Goal: Task Accomplishment & Management: Manage account settings

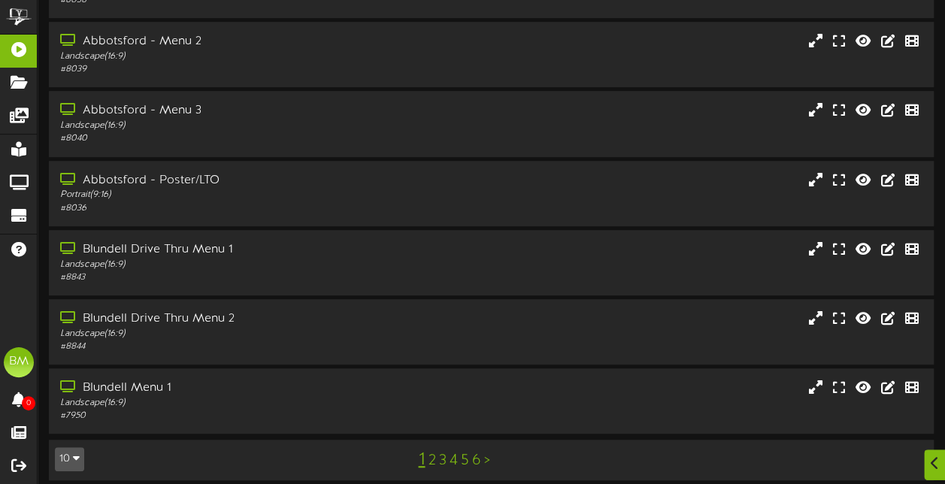
scroll to position [336, 0]
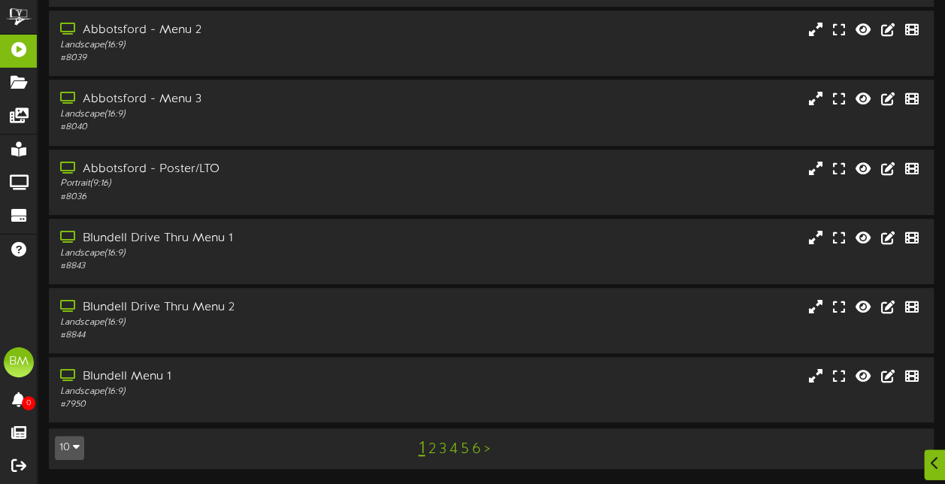
click at [465, 451] on link "5" at bounding box center [464, 449] width 8 height 17
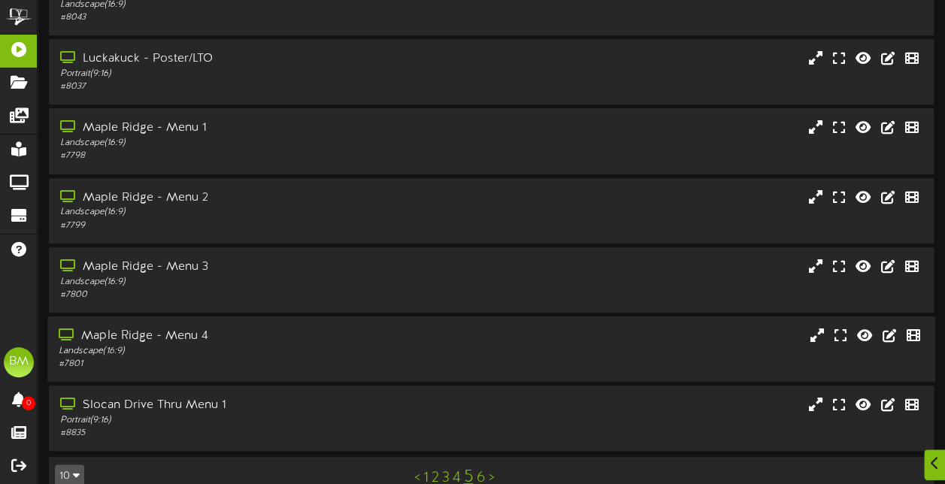
scroll to position [336, 0]
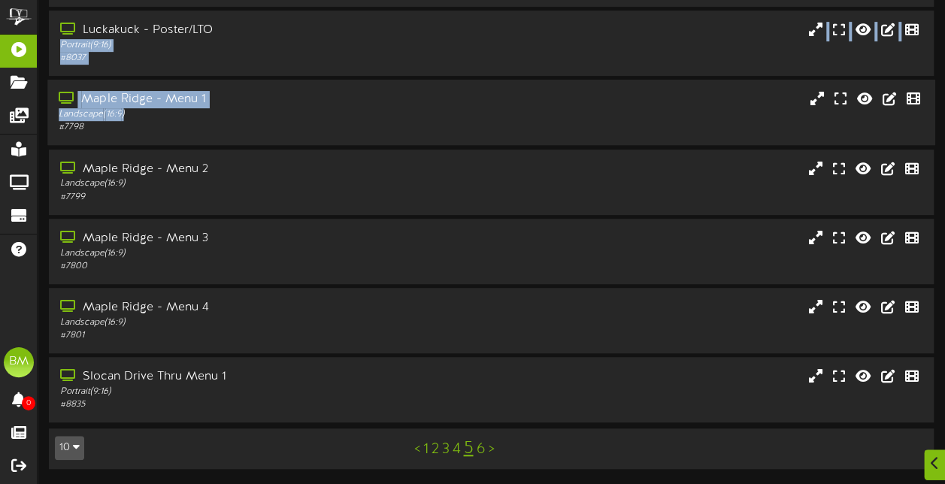
drag, startPoint x: 208, startPoint y: 36, endPoint x: 289, endPoint y: 111, distance: 110.2
click at [289, 111] on div "Add Content Create New Folder Showing page 5 of 6 for 54 results Filter By Grou…" at bounding box center [492, 80] width 908 height 807
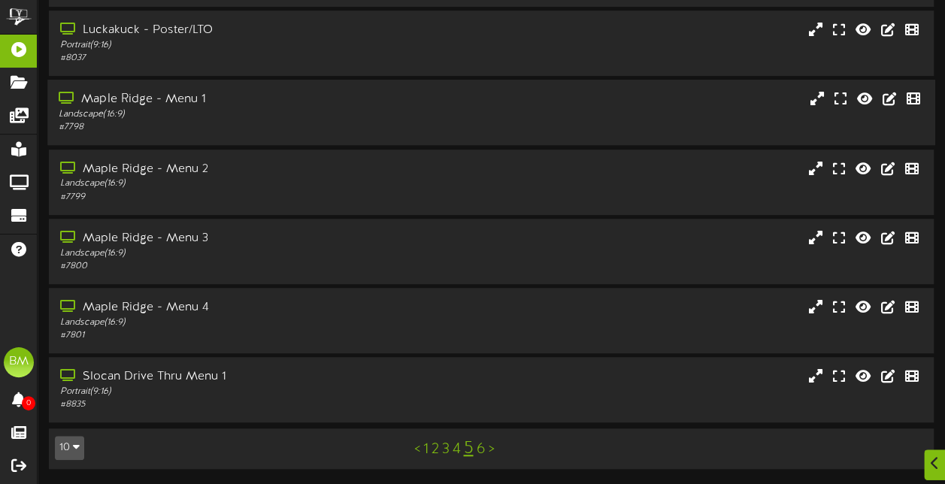
drag, startPoint x: 289, startPoint y: 111, endPoint x: 351, endPoint y: 136, distance: 67.4
click at [351, 136] on div "Maple Ridge - Menu 1 Landscape ( 16:9 ) # 7798" at bounding box center [491, 112] width 888 height 65
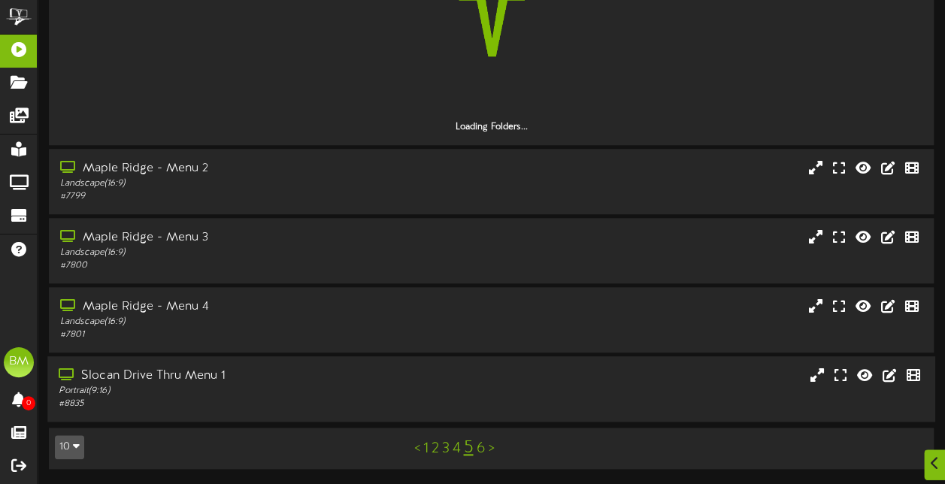
scroll to position [529, 0]
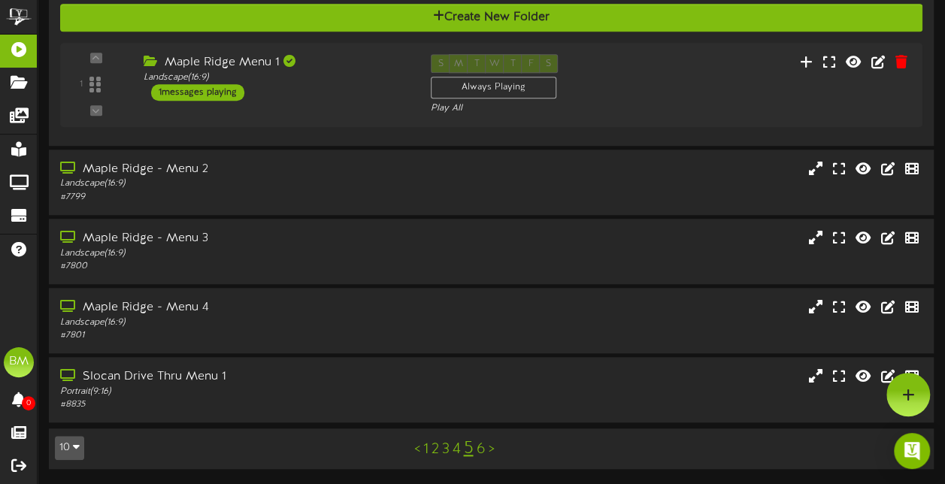
click at [456, 457] on link "4" at bounding box center [456, 449] width 8 height 17
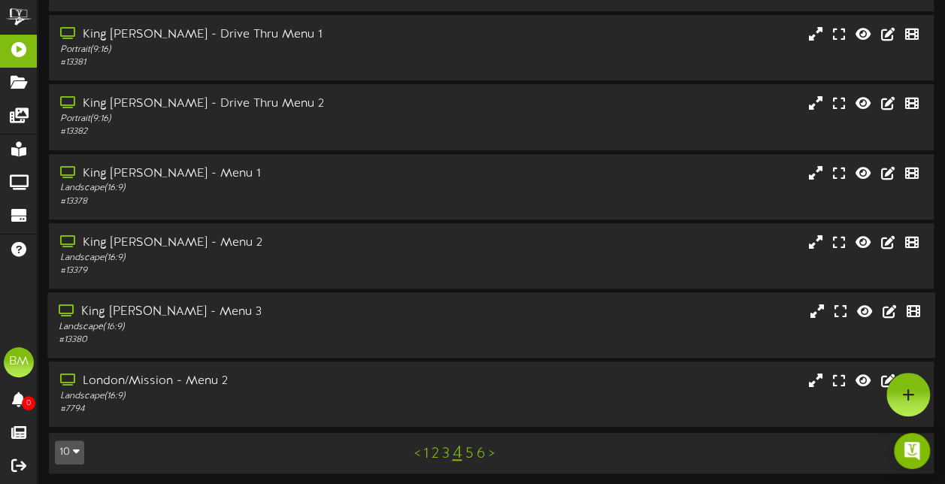
scroll to position [330, 0]
click at [424, 457] on link "1" at bounding box center [425, 453] width 5 height 17
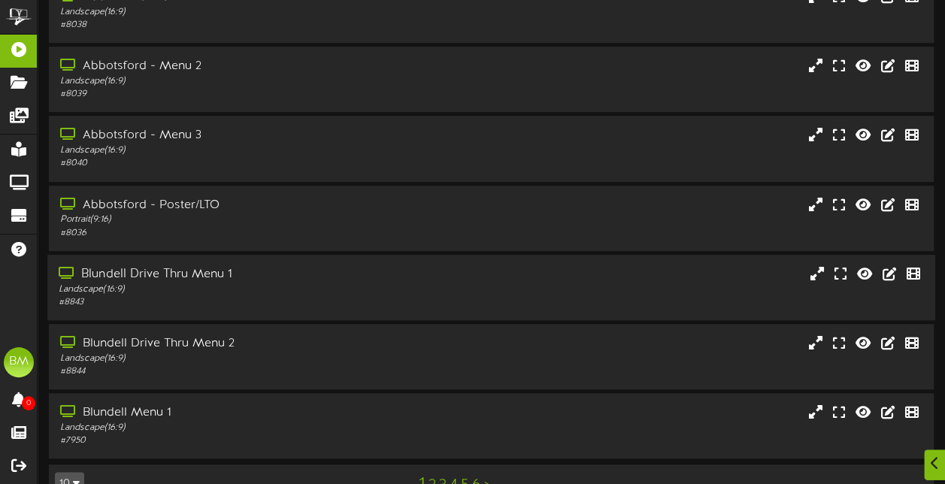
scroll to position [336, 0]
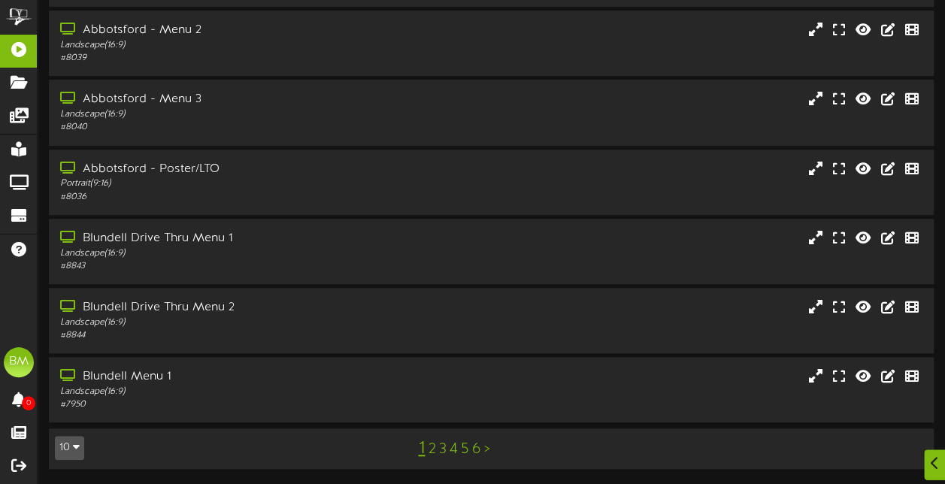
click at [474, 453] on link "6" at bounding box center [475, 449] width 9 height 17
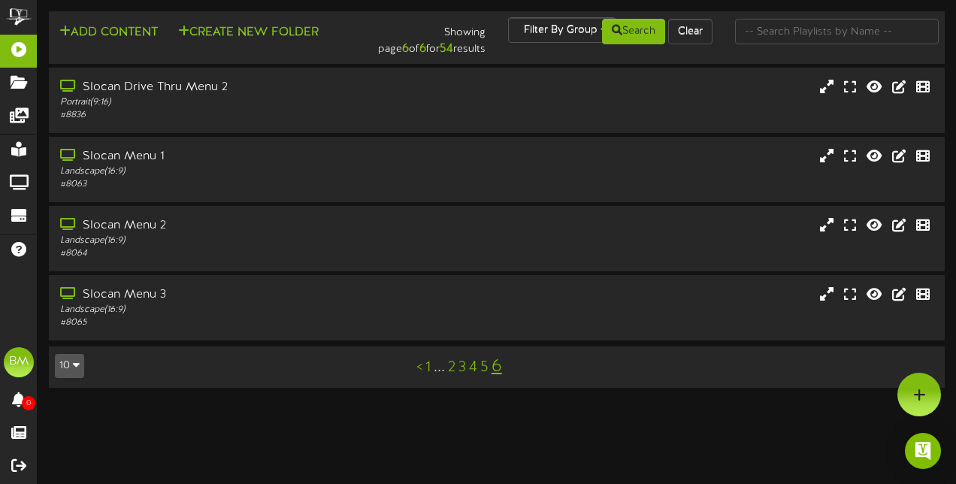
click at [450, 374] on link "2" at bounding box center [452, 367] width 8 height 17
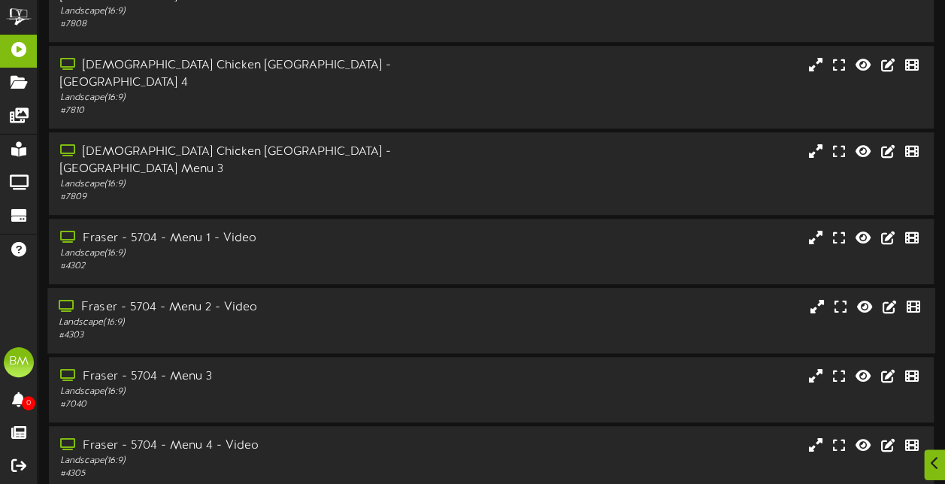
scroll to position [336, 0]
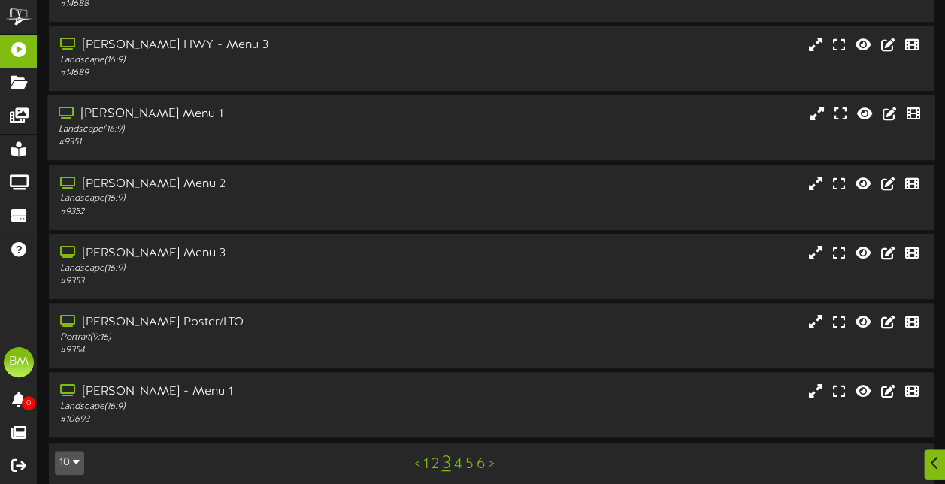
scroll to position [336, 0]
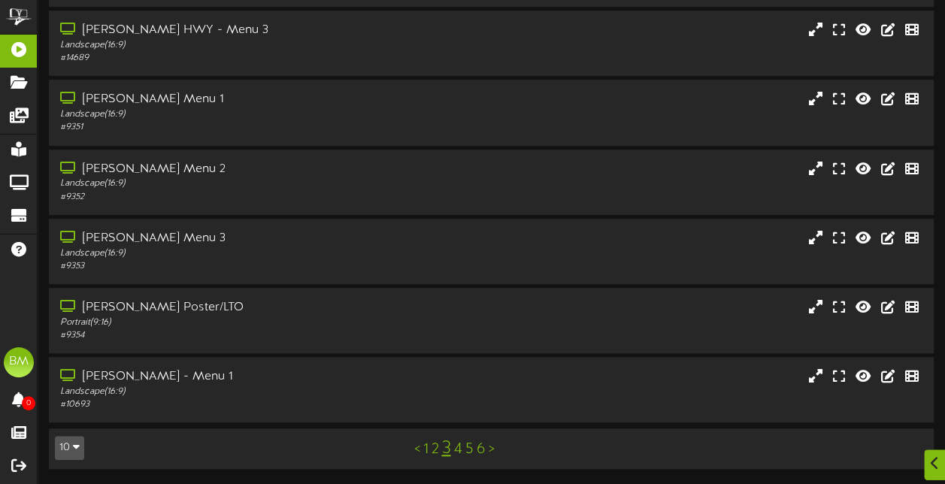
click at [456, 451] on link "4" at bounding box center [457, 449] width 8 height 17
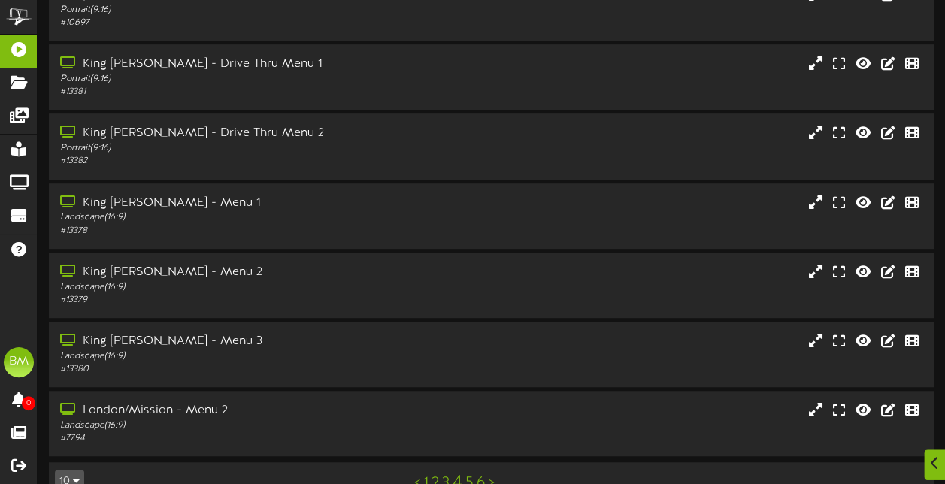
scroll to position [336, 0]
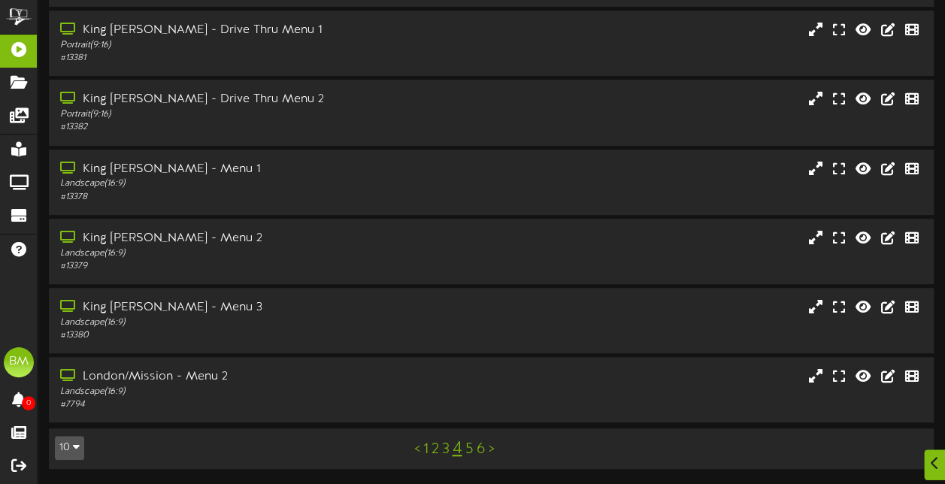
click at [469, 456] on link "5" at bounding box center [469, 449] width 8 height 17
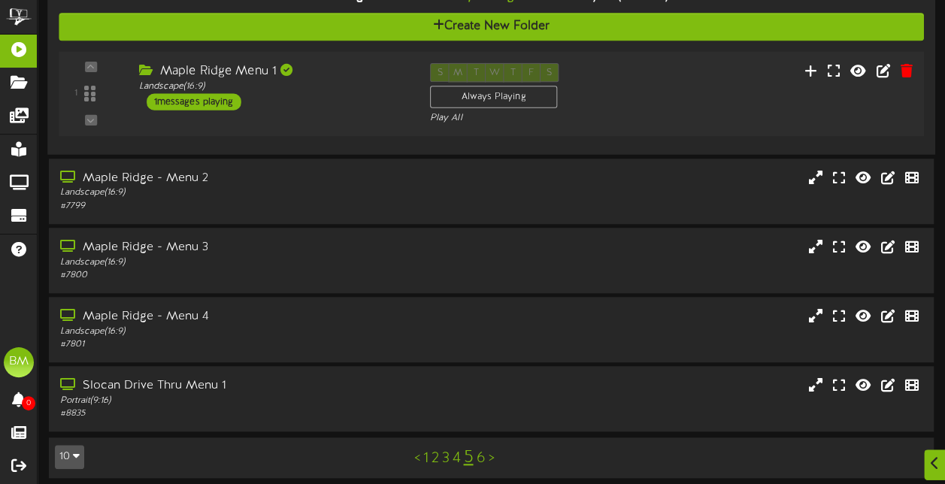
scroll to position [529, 0]
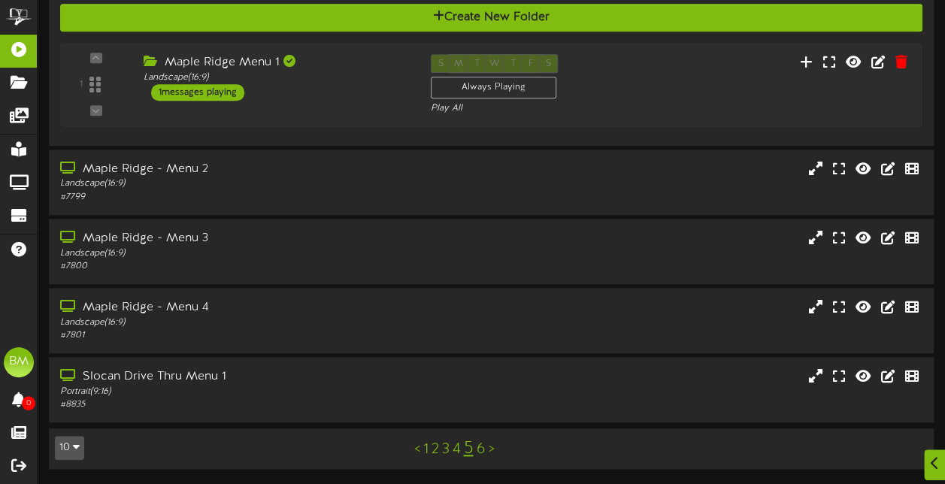
click at [483, 451] on link "6" at bounding box center [480, 449] width 9 height 17
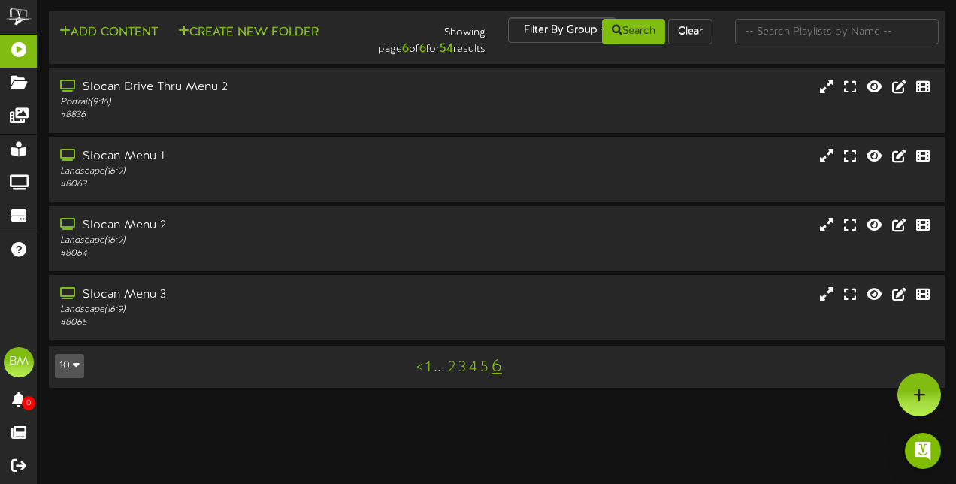
click at [419, 371] on link "<" at bounding box center [420, 367] width 6 height 17
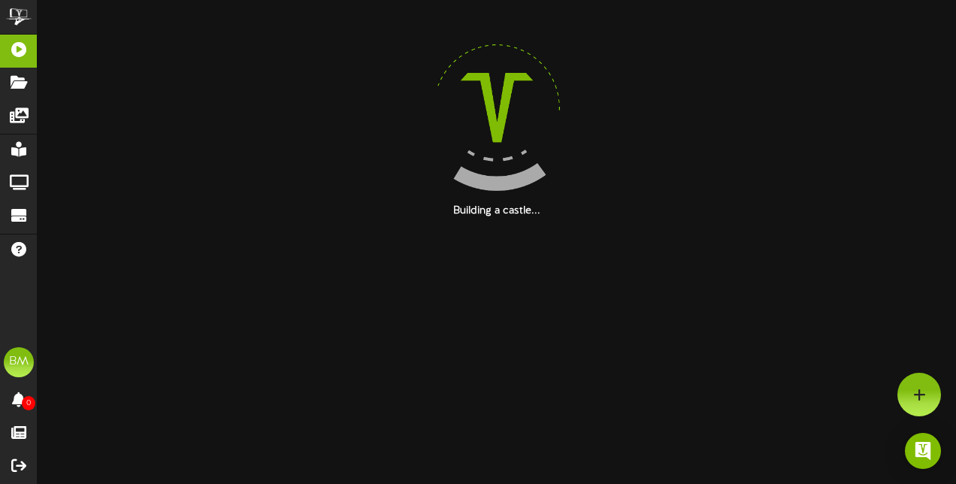
click at [419, 219] on html "ChannelValet Playlists Folders Messages My Library Groups Devices Help BM [PERS…" at bounding box center [478, 109] width 956 height 219
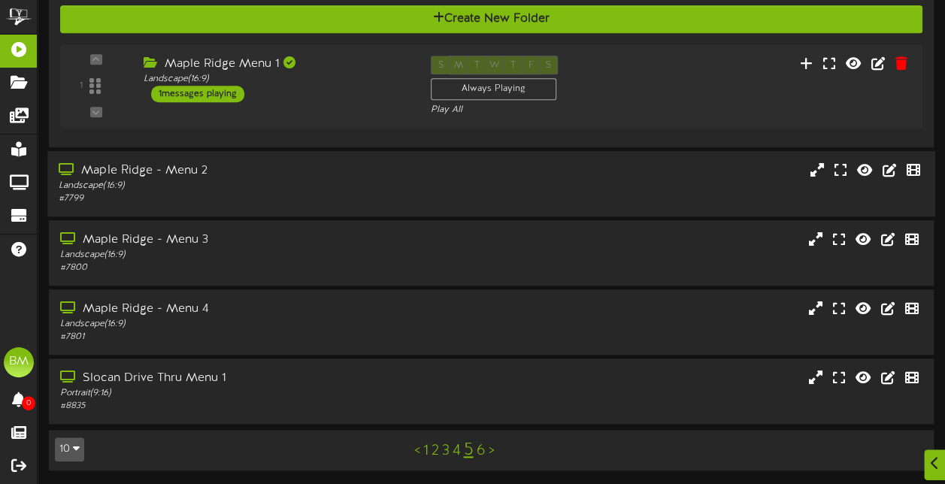
scroll to position [529, 0]
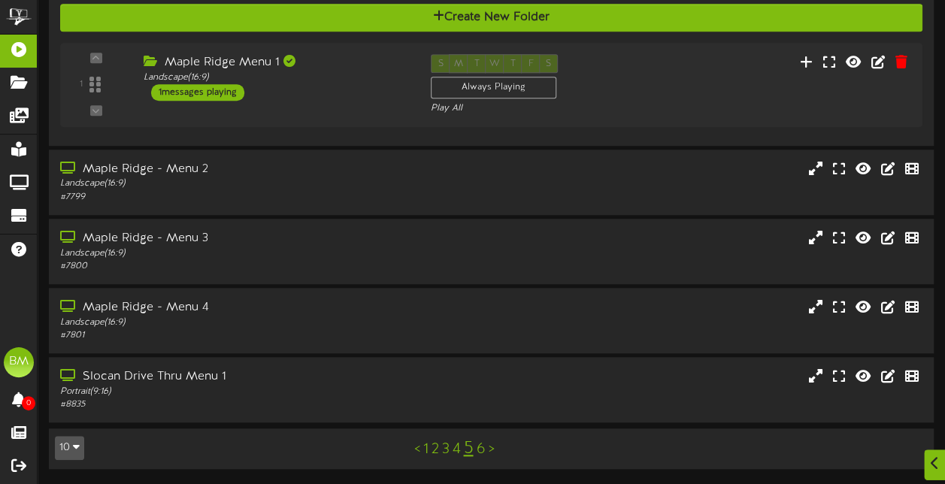
click at [424, 451] on link "1" at bounding box center [425, 449] width 5 height 17
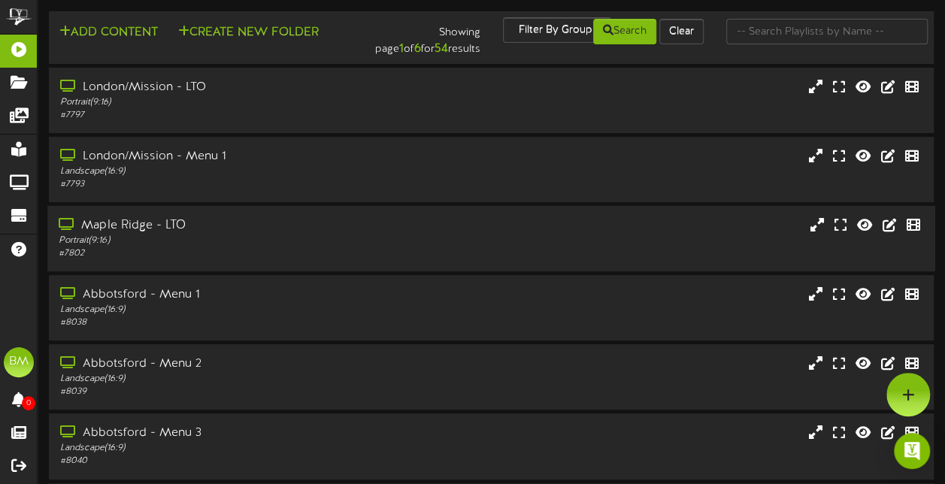
click at [332, 247] on div "Portrait ( 9:16 )" at bounding box center [232, 241] width 347 height 13
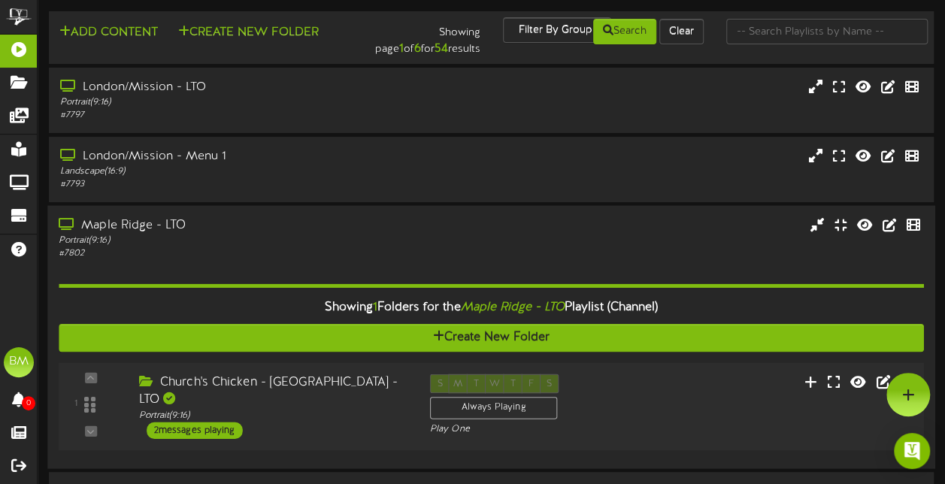
click at [223, 422] on div "2 messages playing" at bounding box center [195, 430] width 96 height 17
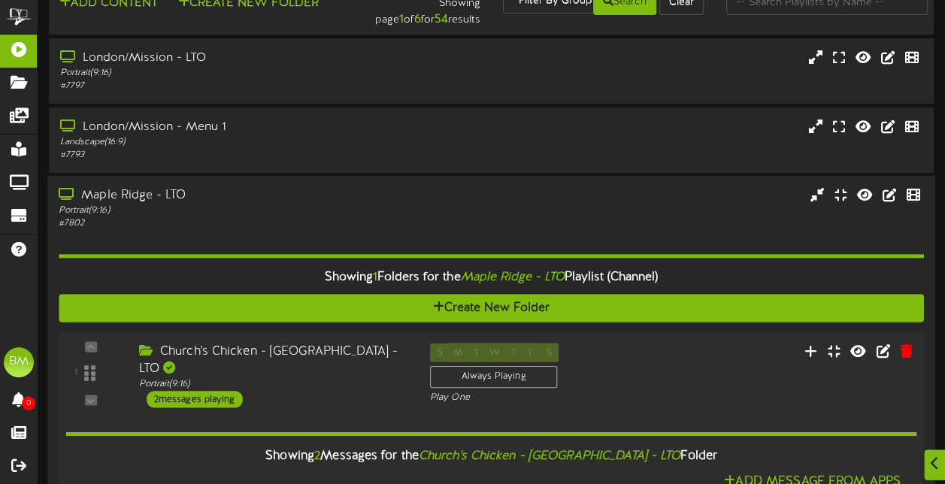
scroll to position [301, 0]
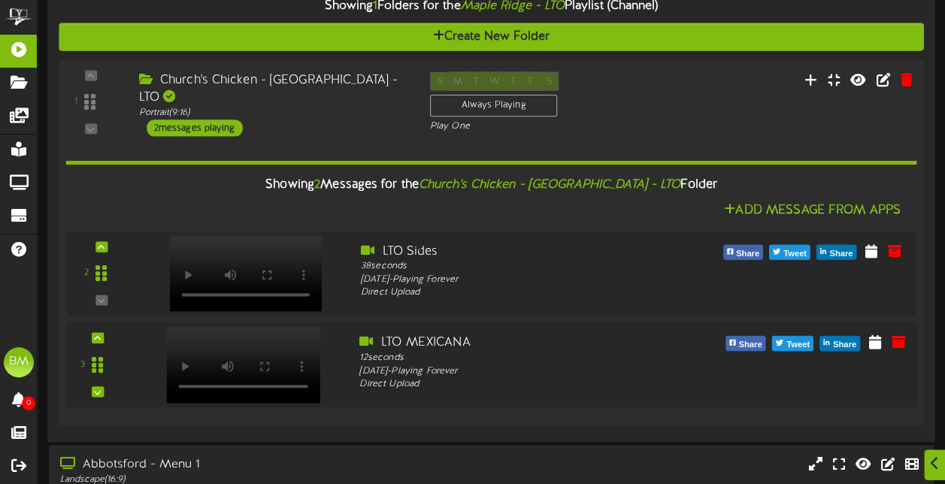
click at [300, 369] on div at bounding box center [241, 349] width 177 height 77
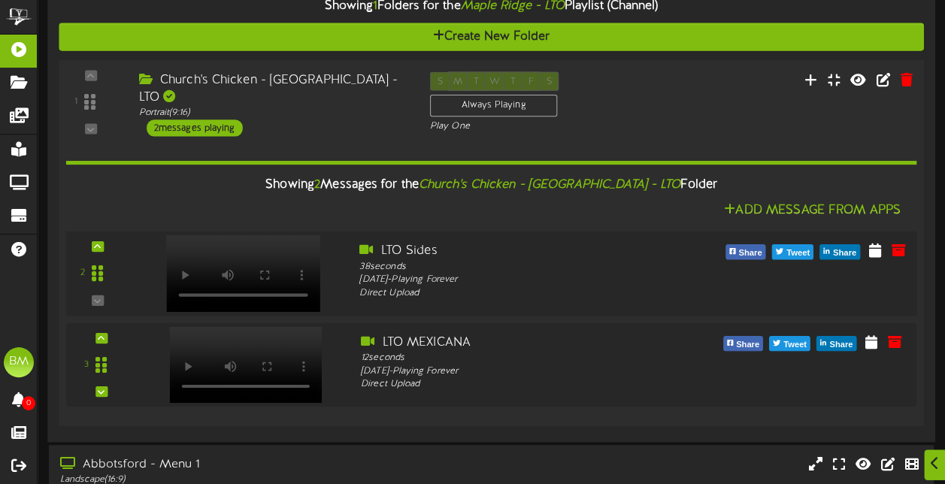
click at [299, 268] on div at bounding box center [241, 258] width 177 height 77
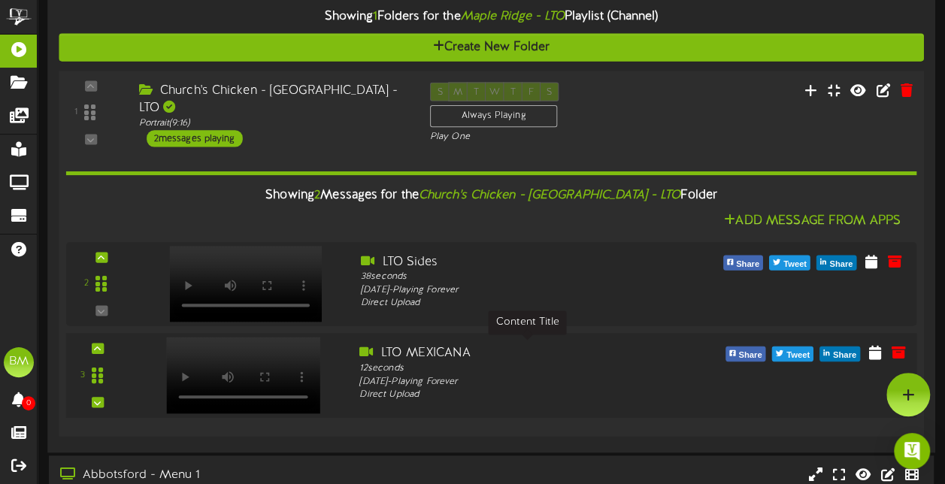
scroll to position [0, 0]
